Goal: Task Accomplishment & Management: Use online tool/utility

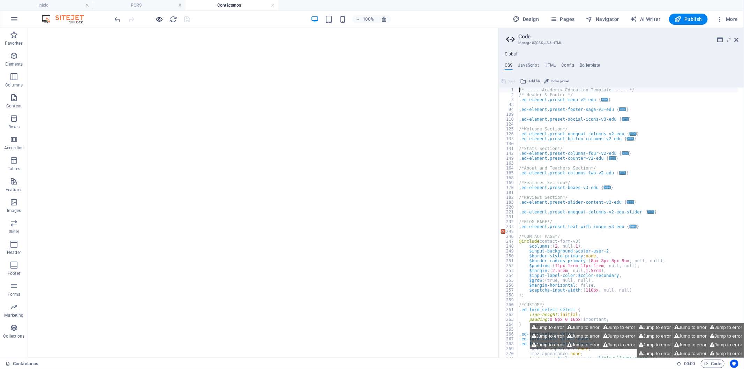
click at [158, 13] on div "100% Design Pages Navigator AI Writer Publish More" at bounding box center [371, 19] width 743 height 17
click at [159, 19] on icon "button" at bounding box center [159, 19] width 8 height 8
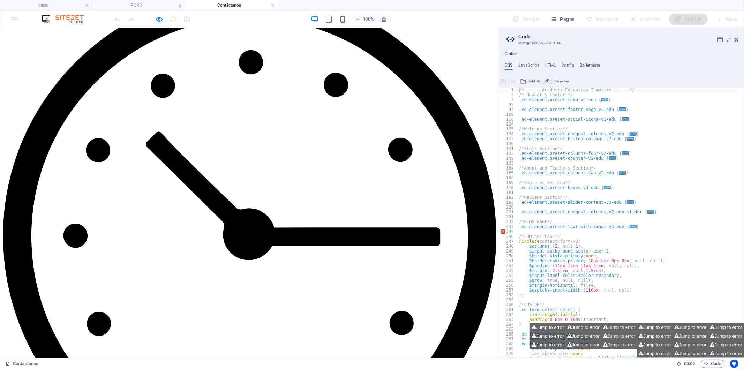
scroll to position [682, 0]
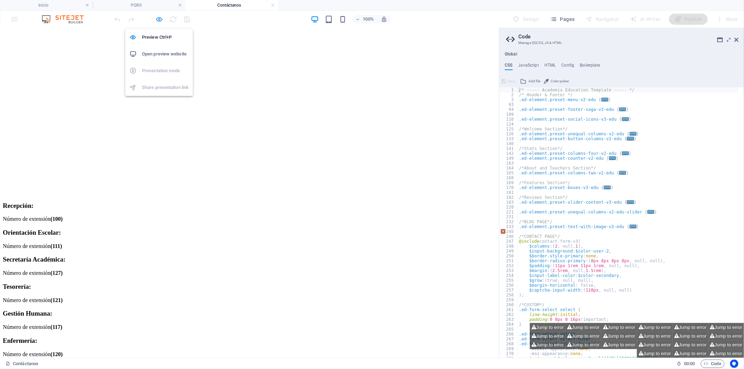
click at [160, 19] on icon "button" at bounding box center [159, 19] width 8 height 8
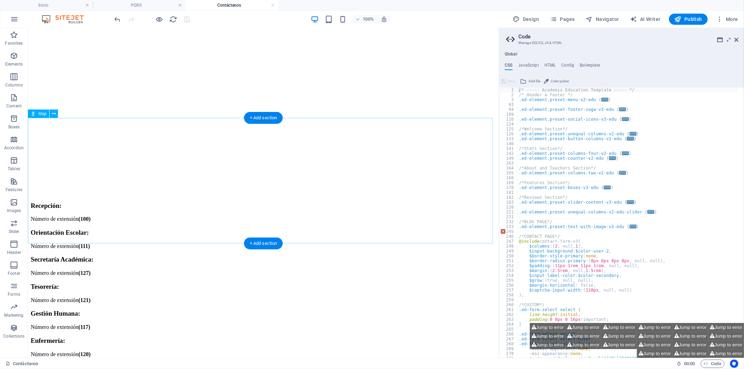
select select "1"
select select "px"
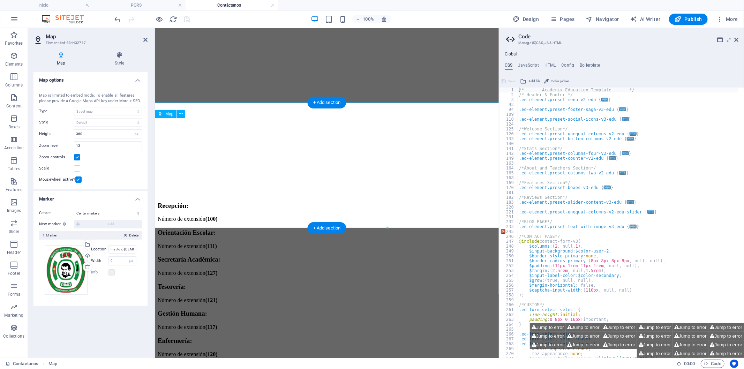
scroll to position [698, 0]
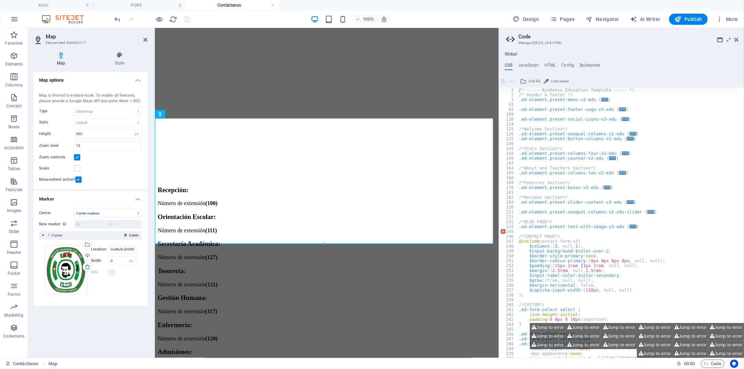
click at [85, 267] on icon at bounding box center [88, 267] width 6 height 6
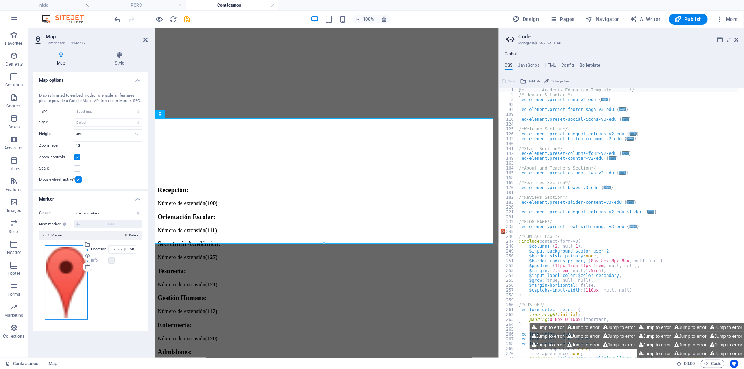
click at [60, 283] on div "Drag files here, click to choose files or select files from Files or our free s…" at bounding box center [66, 282] width 43 height 75
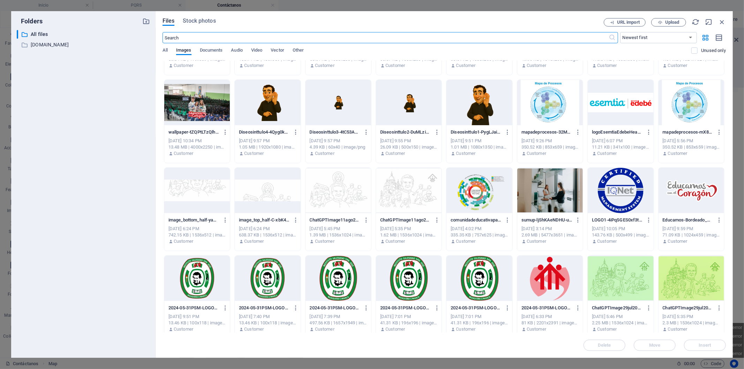
scroll to position [465, 0]
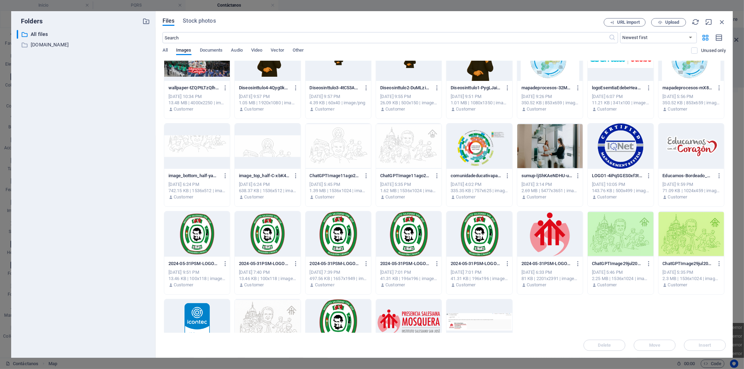
click at [203, 236] on div at bounding box center [197, 233] width 66 height 45
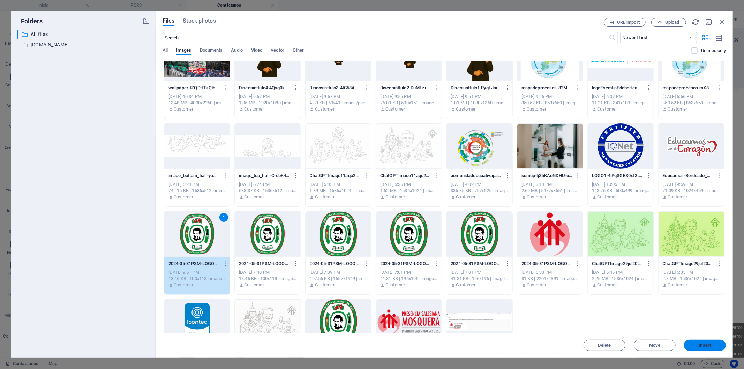
click at [712, 342] on button "Insert" at bounding box center [705, 345] width 42 height 11
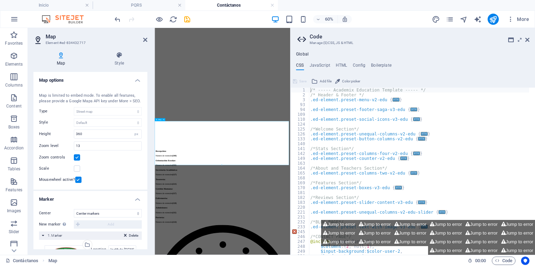
scroll to position [506, 0]
drag, startPoint x: 528, startPoint y: 39, endPoint x: 294, endPoint y: 87, distance: 239.2
click at [528, 39] on icon at bounding box center [528, 40] width 4 height 6
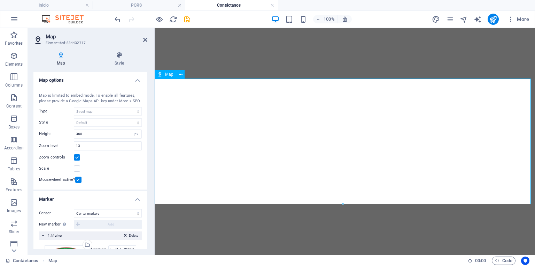
scroll to position [722, 0]
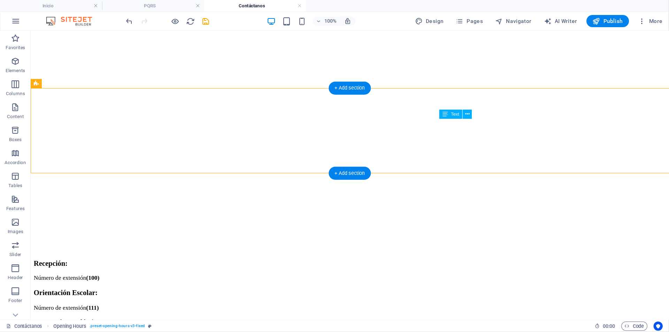
scroll to position [643, 0]
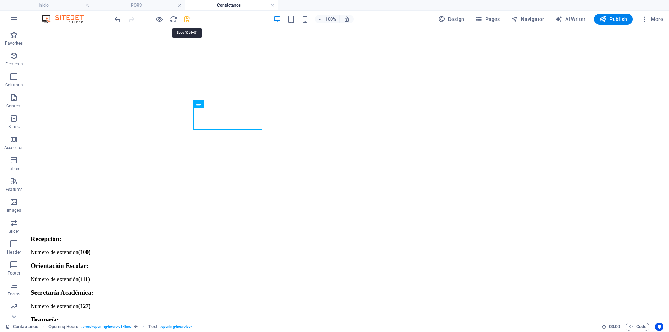
drag, startPoint x: 186, startPoint y: 22, endPoint x: 153, endPoint y: 9, distance: 35.4
click at [186, 22] on icon "save" at bounding box center [187, 19] width 8 height 8
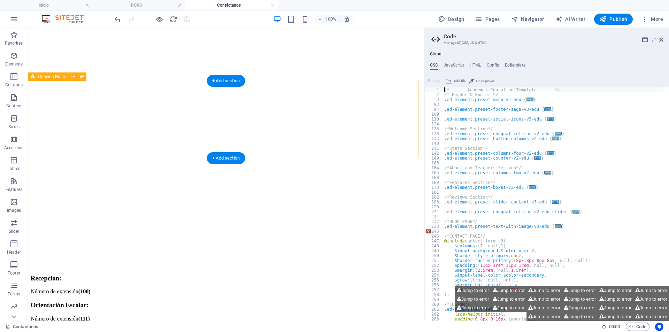
scroll to position [538, 0]
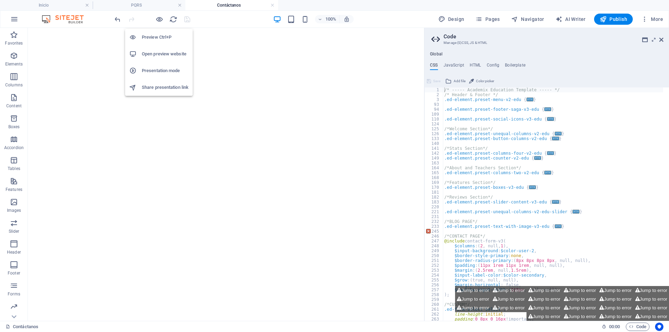
click at [154, 54] on h6 "Open preview website" at bounding box center [165, 54] width 47 height 8
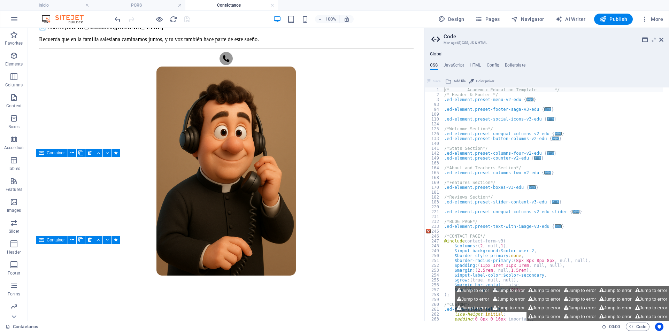
scroll to position [383, 0]
